Goal: Task Accomplishment & Management: Use online tool/utility

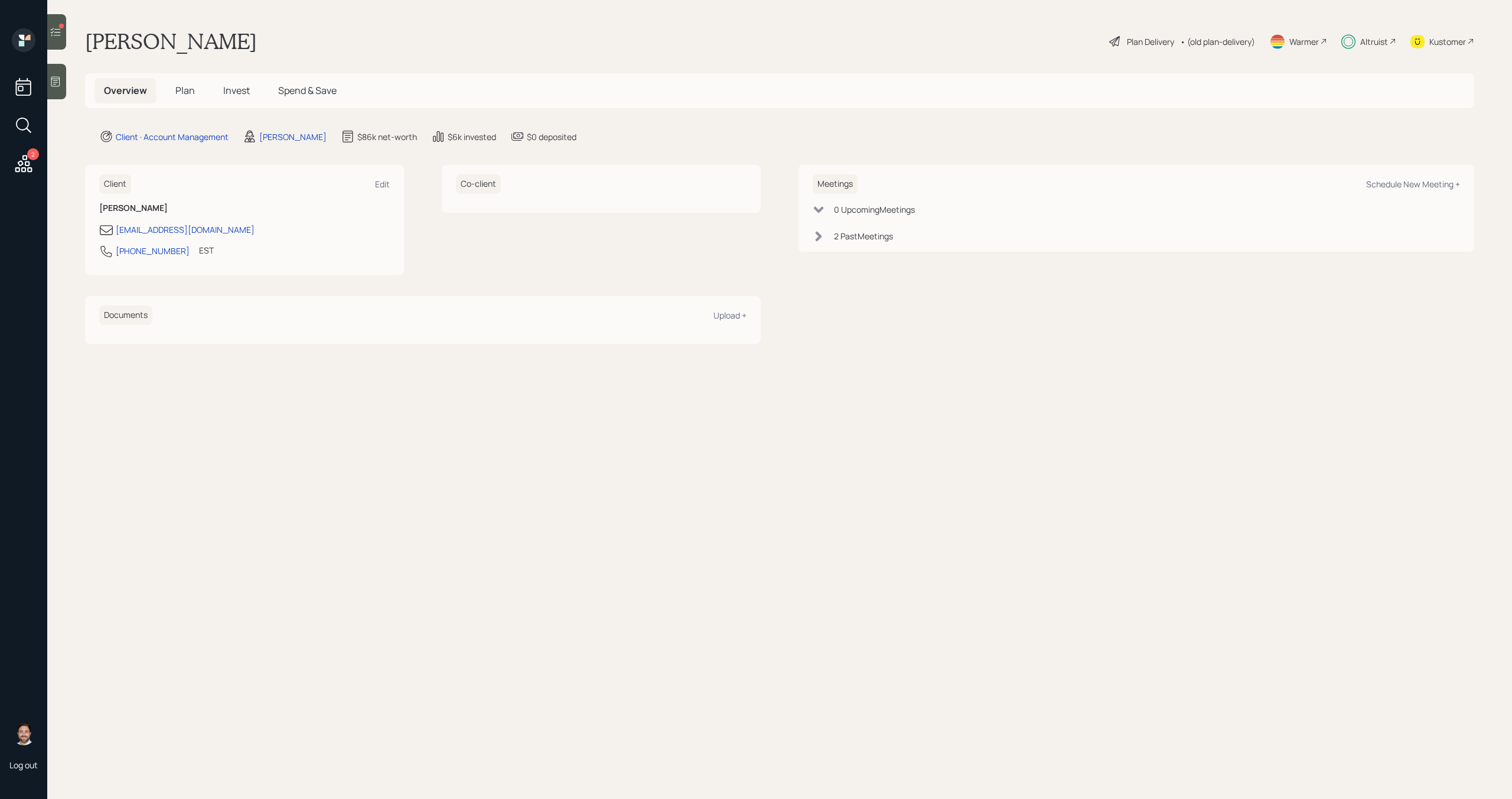
click at [59, 29] on icon at bounding box center [55, 32] width 10 height 8
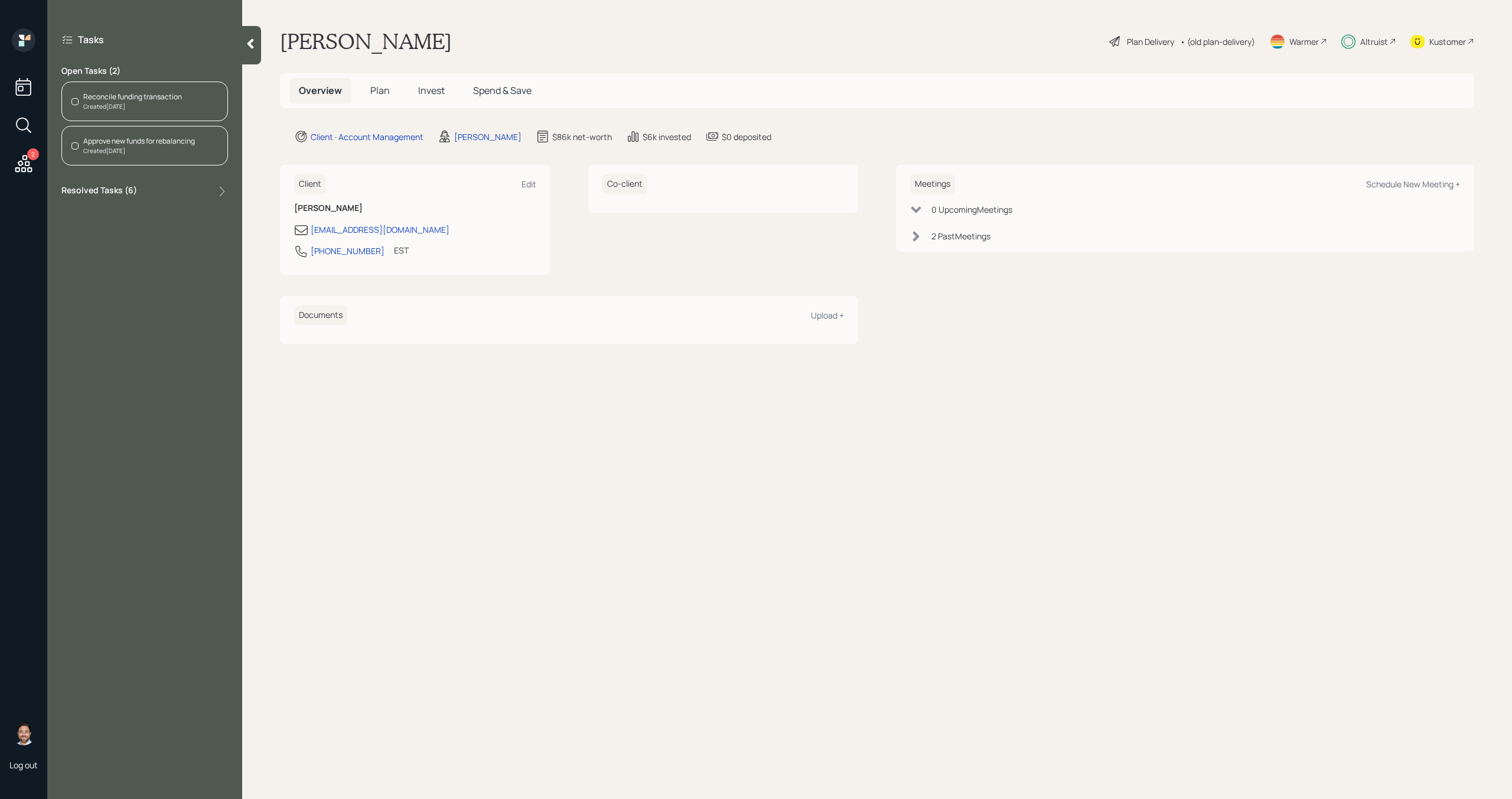
click at [160, 98] on div "Reconcile funding transaction" at bounding box center [132, 97] width 98 height 10
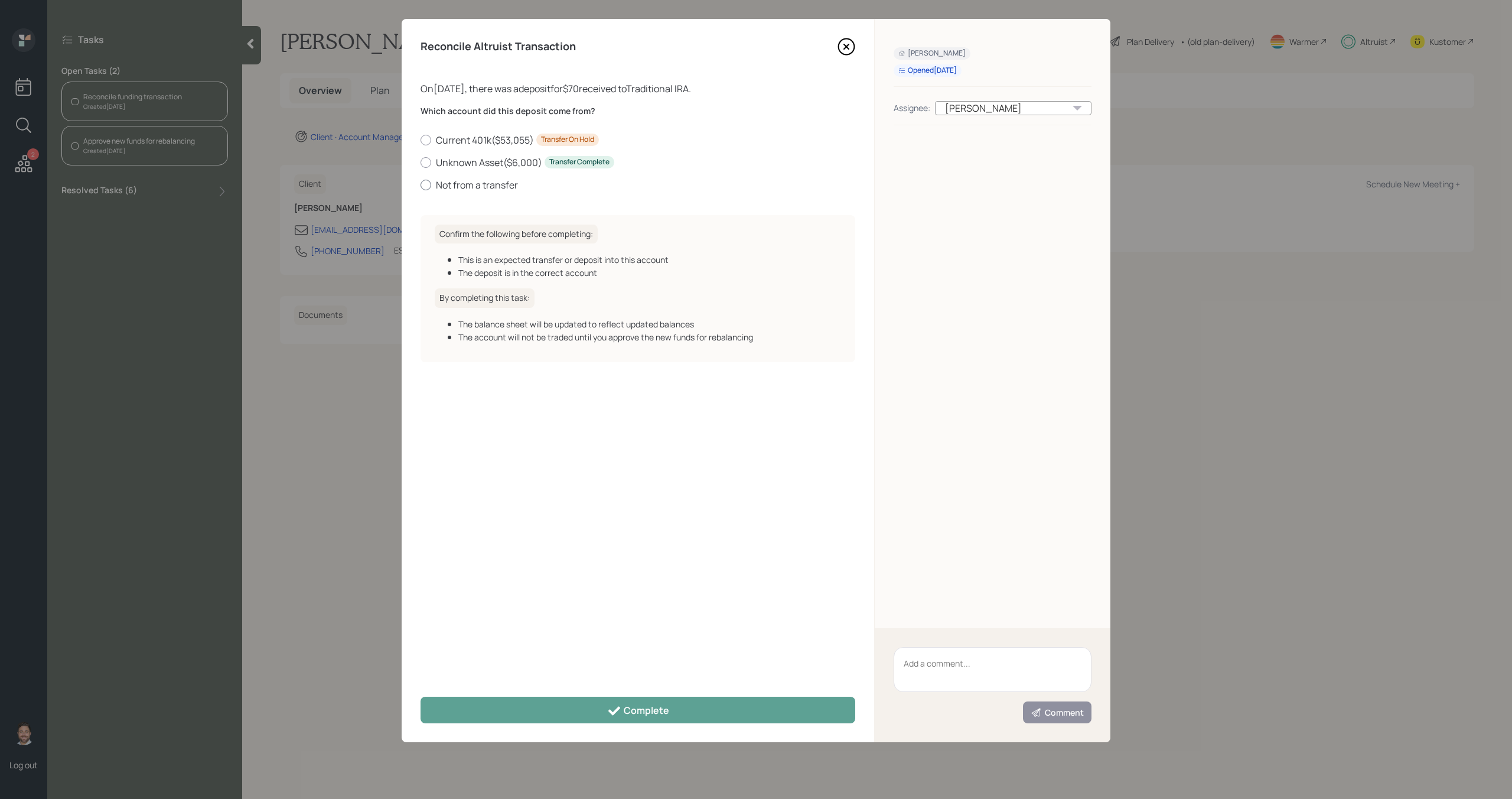
click at [427, 179] on div at bounding box center [426, 185] width 10 height 10
click at [421, 185] on input "Not from a transfer" at bounding box center [420, 185] width 1 height 1
radio input "true"
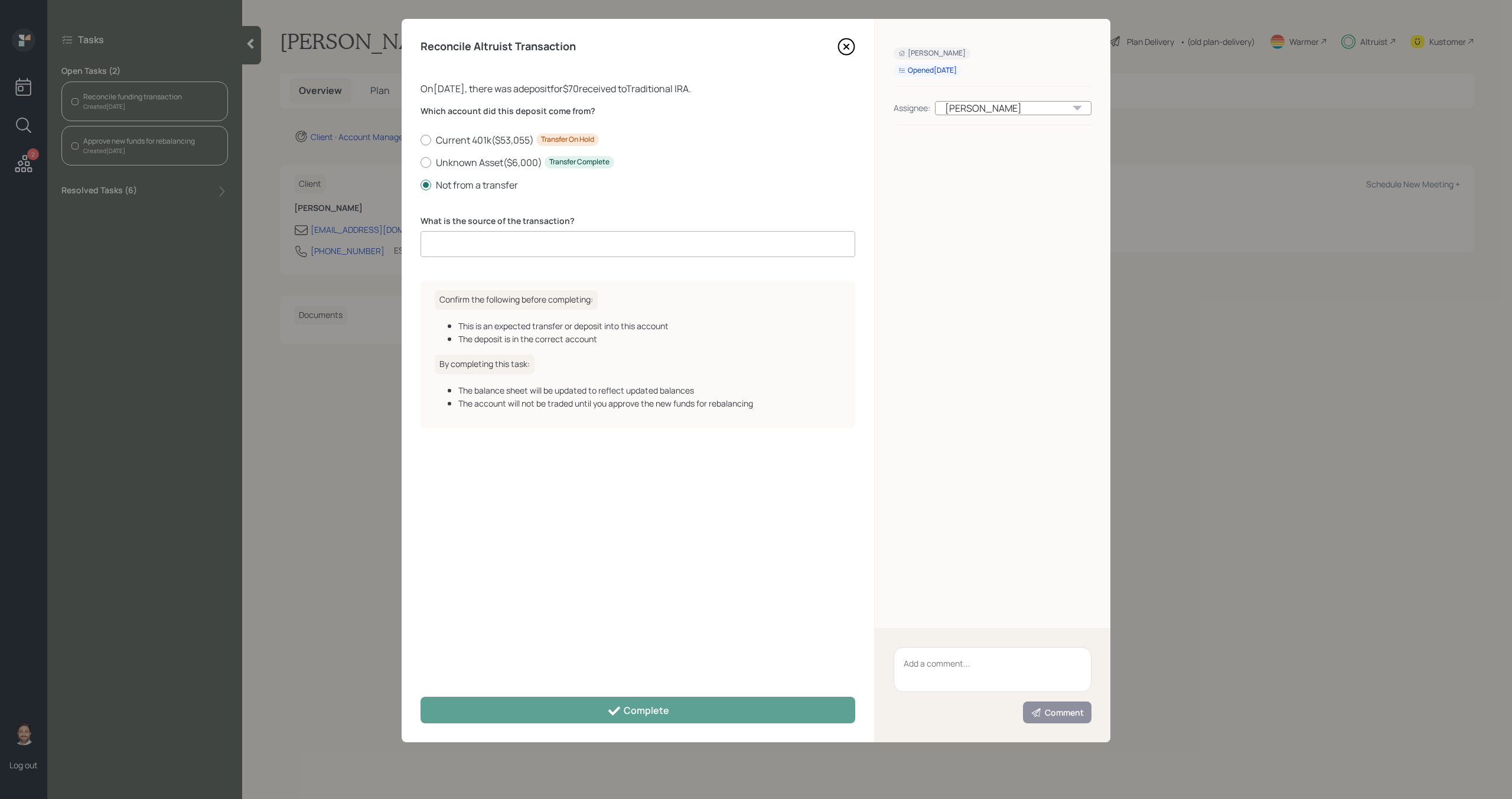
click at [484, 241] on input at bounding box center [638, 244] width 435 height 26
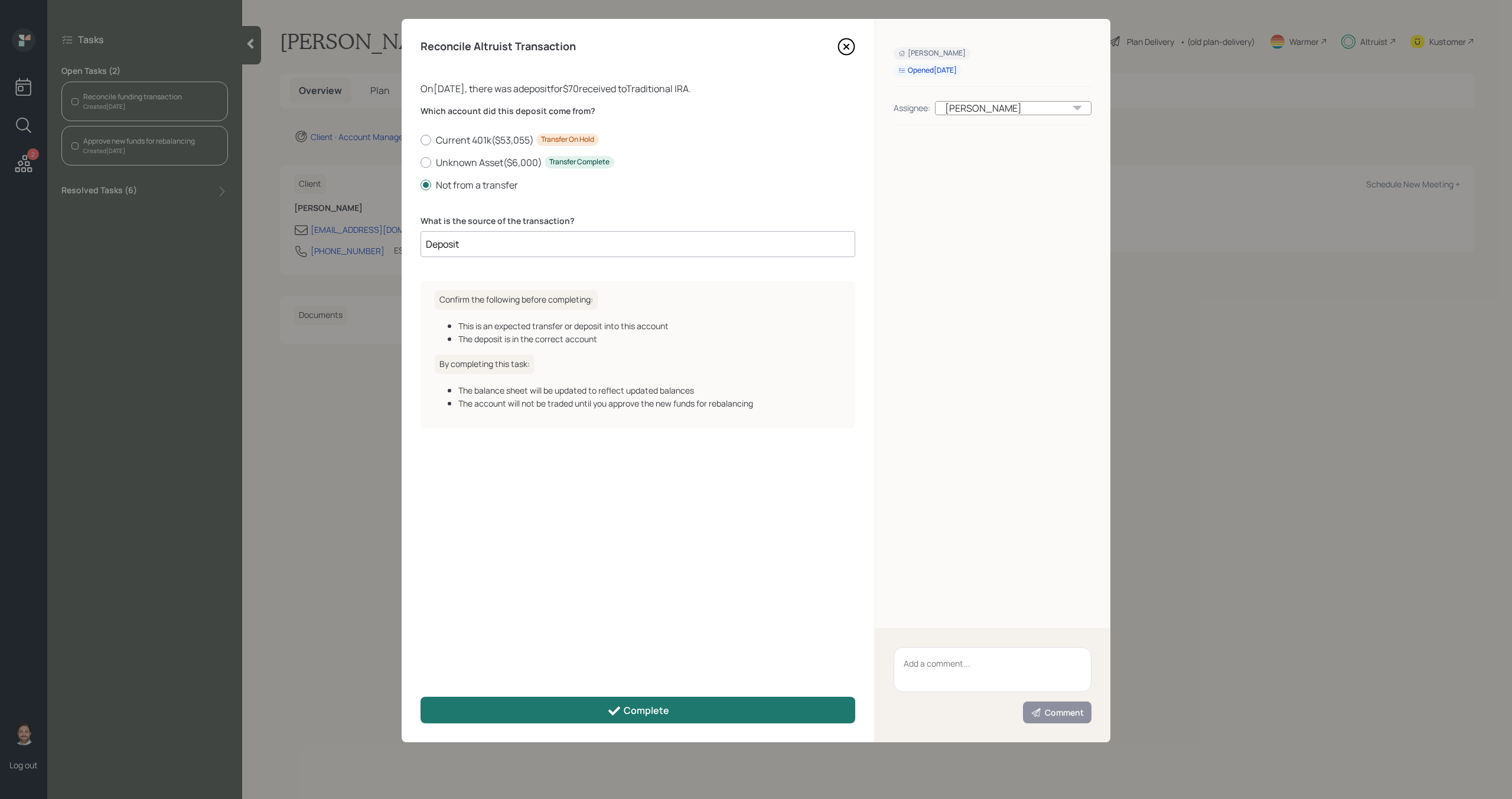
type input "Deposit"
click at [572, 706] on button "Complete" at bounding box center [638, 710] width 435 height 27
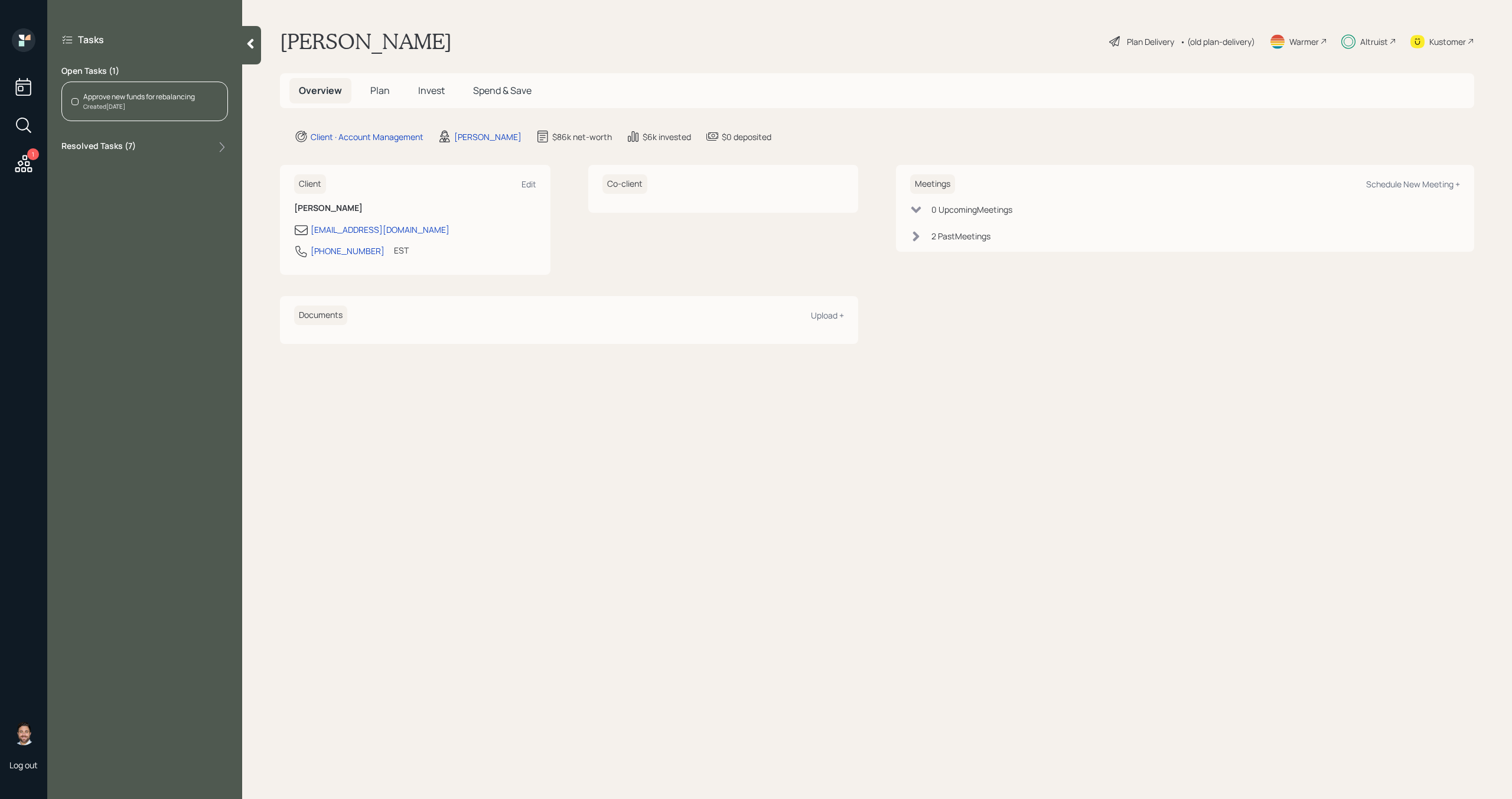
click at [164, 106] on div "Created [DATE]" at bounding box center [139, 107] width 111 height 9
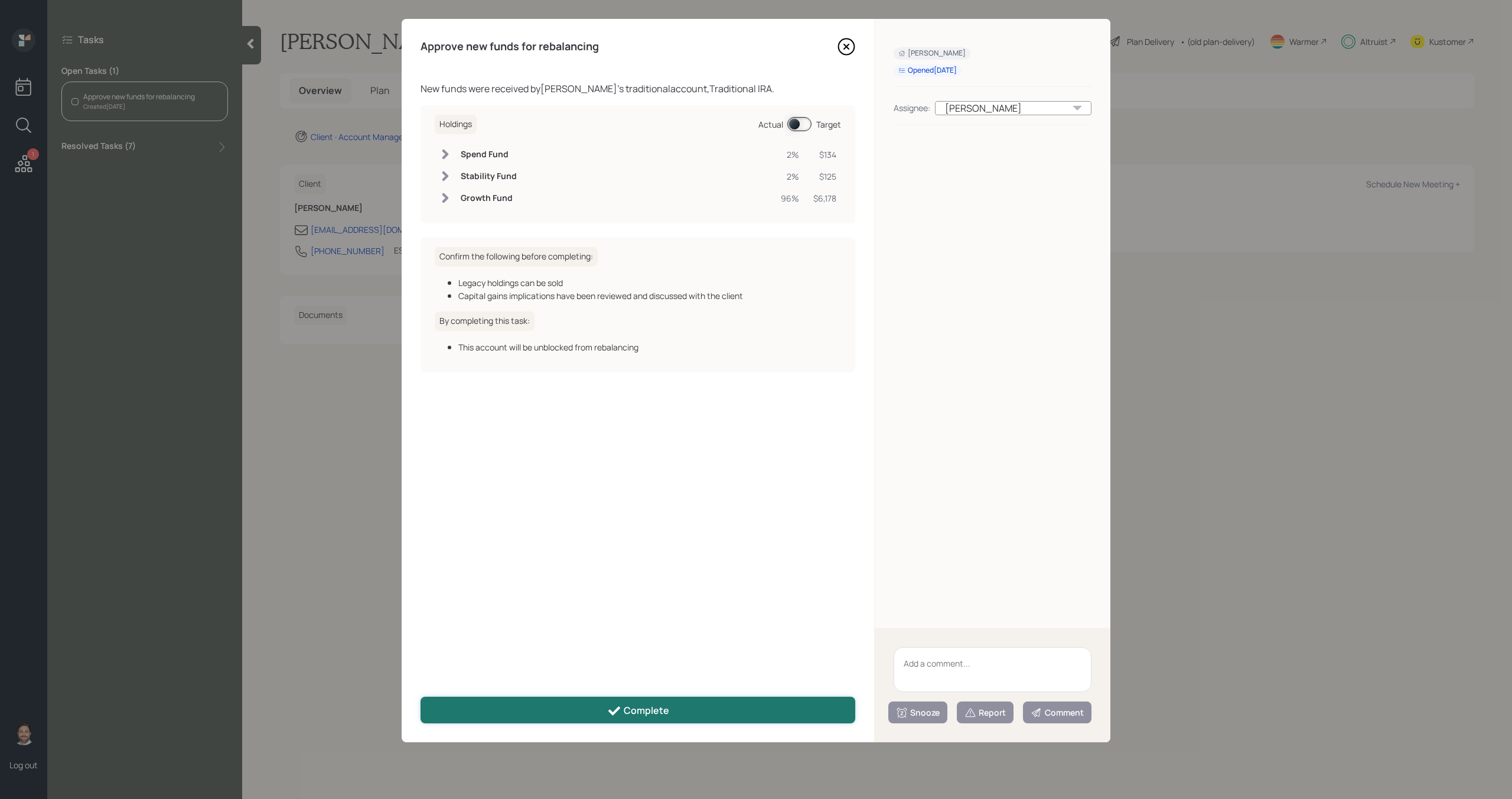
click at [599, 707] on button "Complete" at bounding box center [638, 710] width 435 height 27
